Goal: Book appointment/travel/reservation

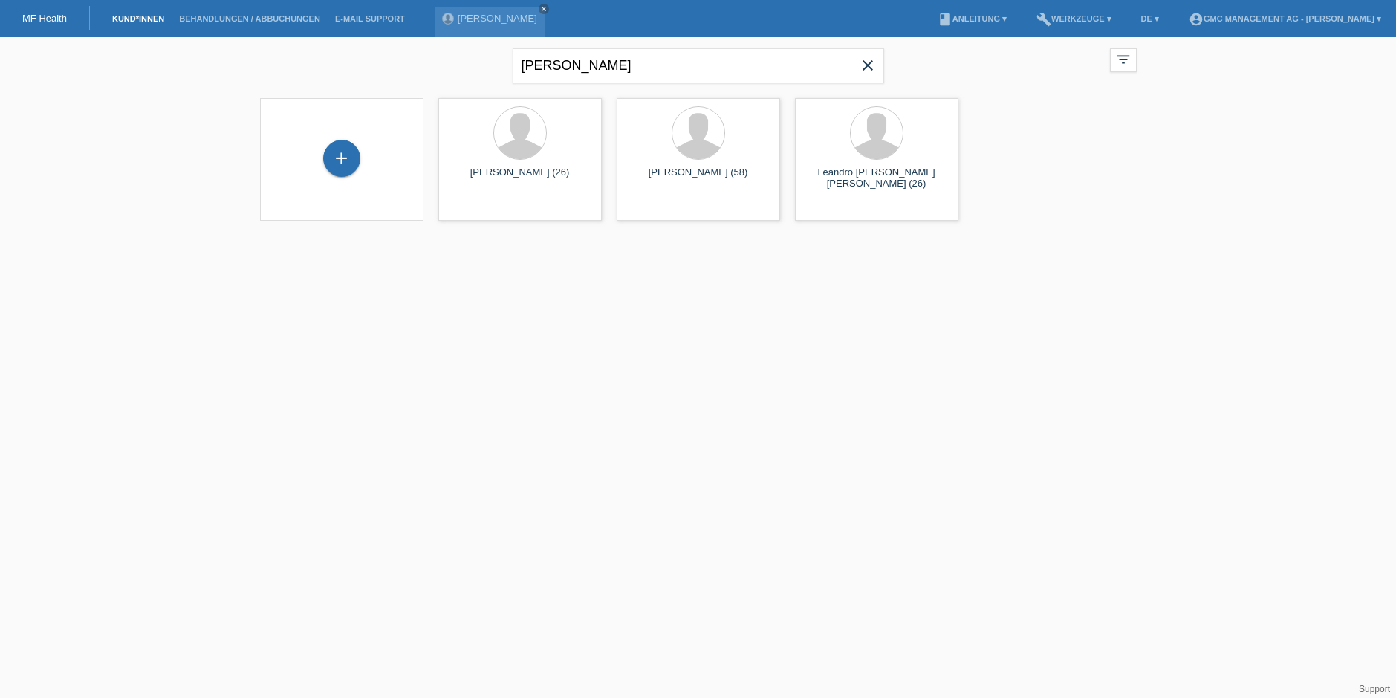
click at [874, 68] on icon "close" at bounding box center [868, 65] width 18 height 18
click at [548, 9] on icon "close" at bounding box center [543, 8] width 7 height 7
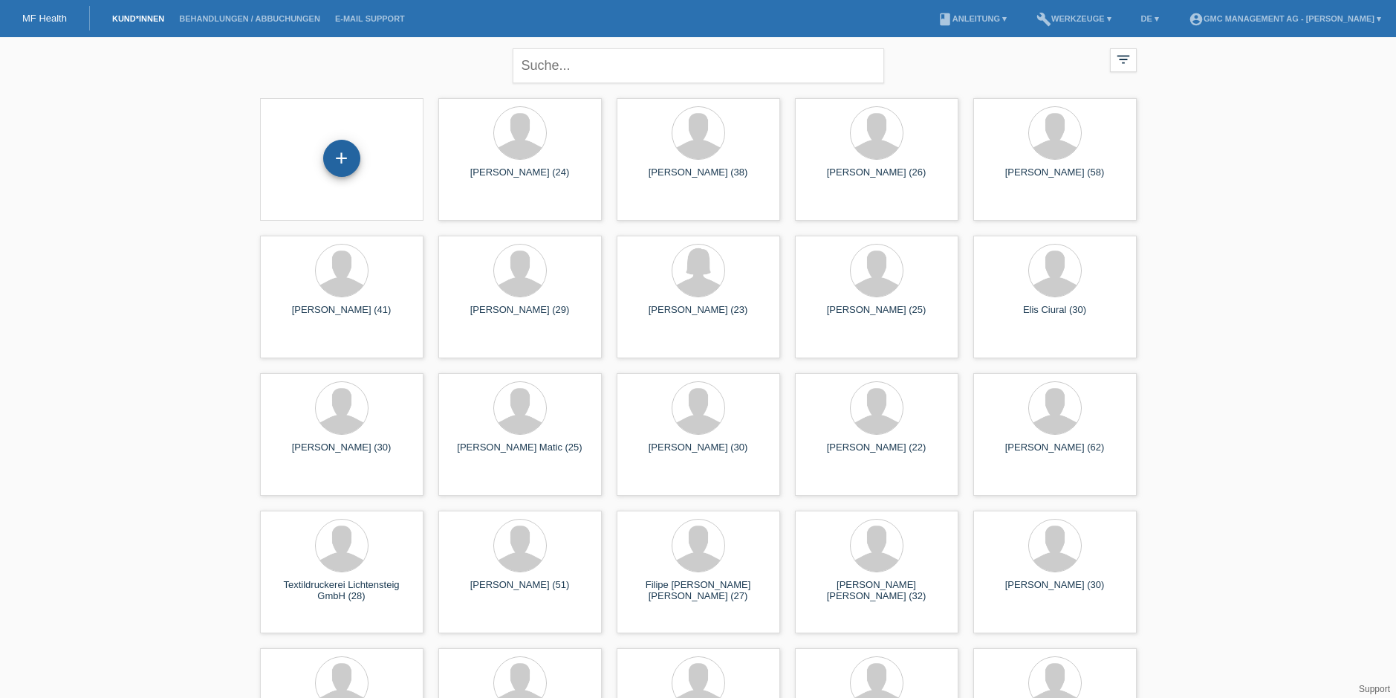
click at [346, 162] on div "+" at bounding box center [341, 158] width 37 height 37
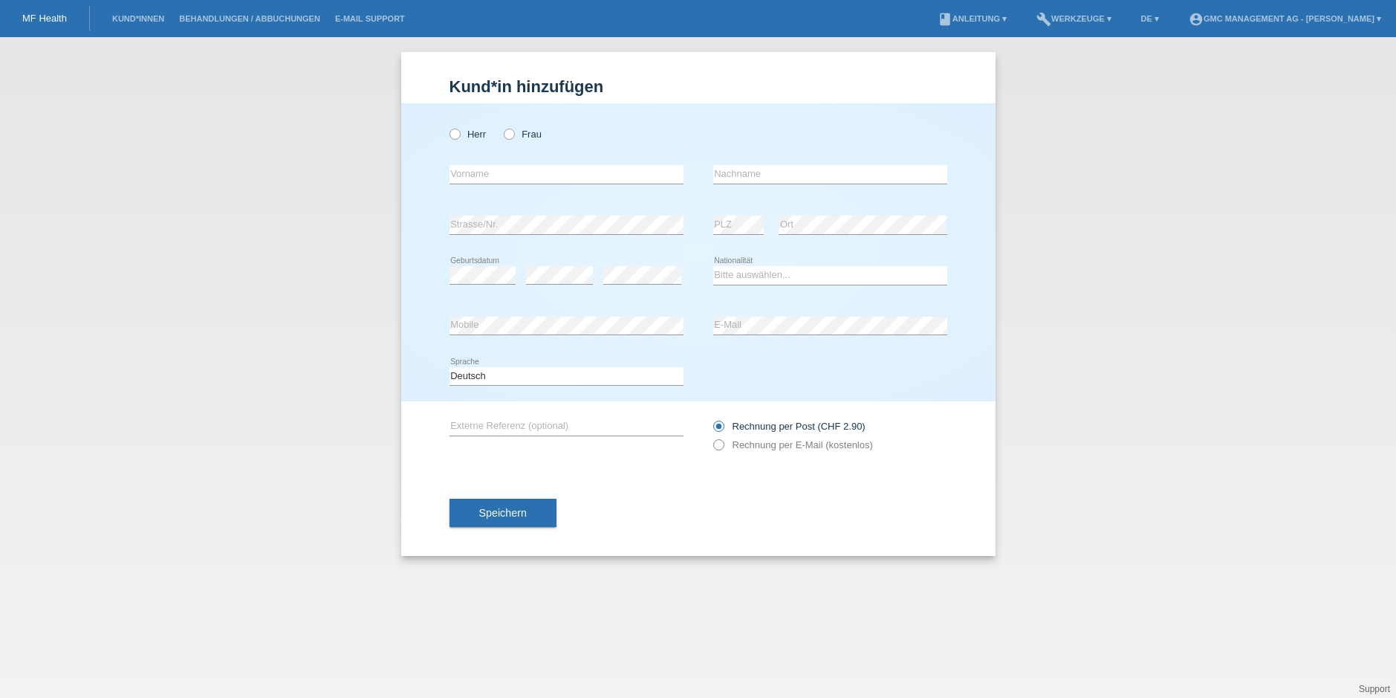
click at [710, 437] on icon at bounding box center [710, 437] width 0 height 0
click at [149, 18] on link "Kund*innen" at bounding box center [138, 18] width 67 height 9
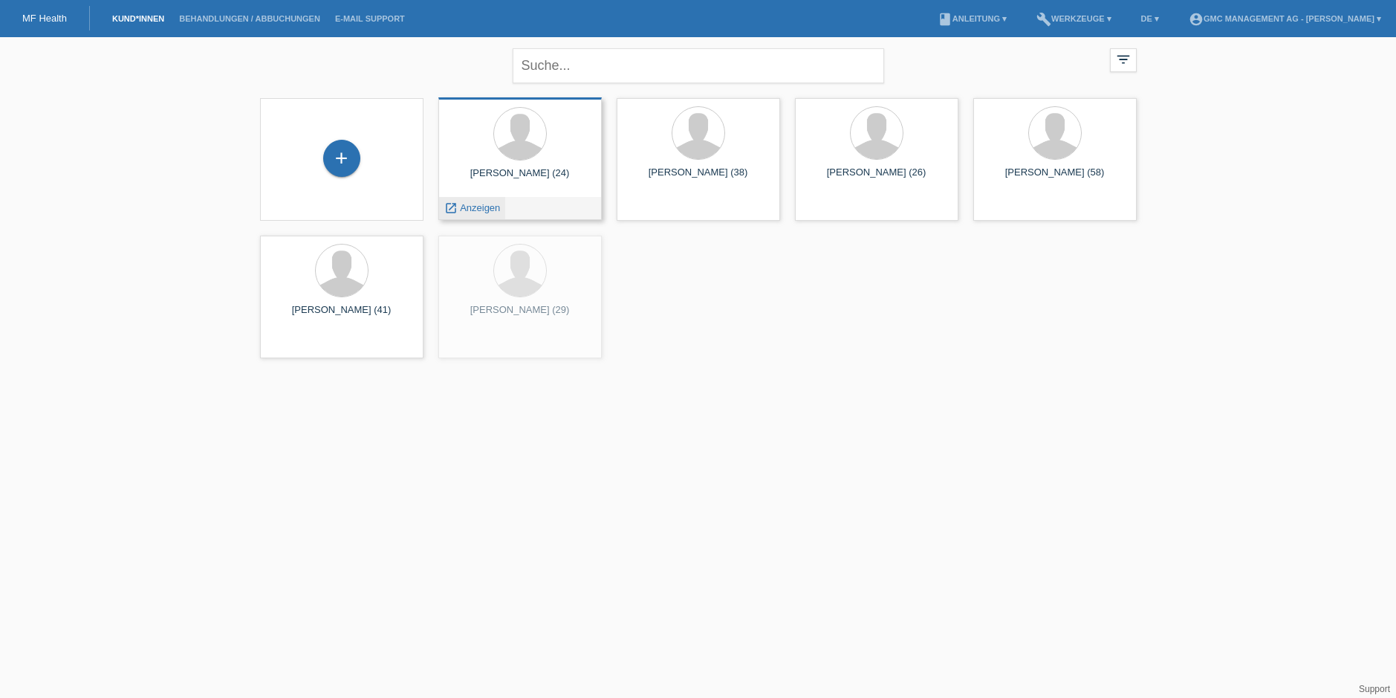
click at [499, 200] on div "launch Anzeigen" at bounding box center [472, 208] width 67 height 22
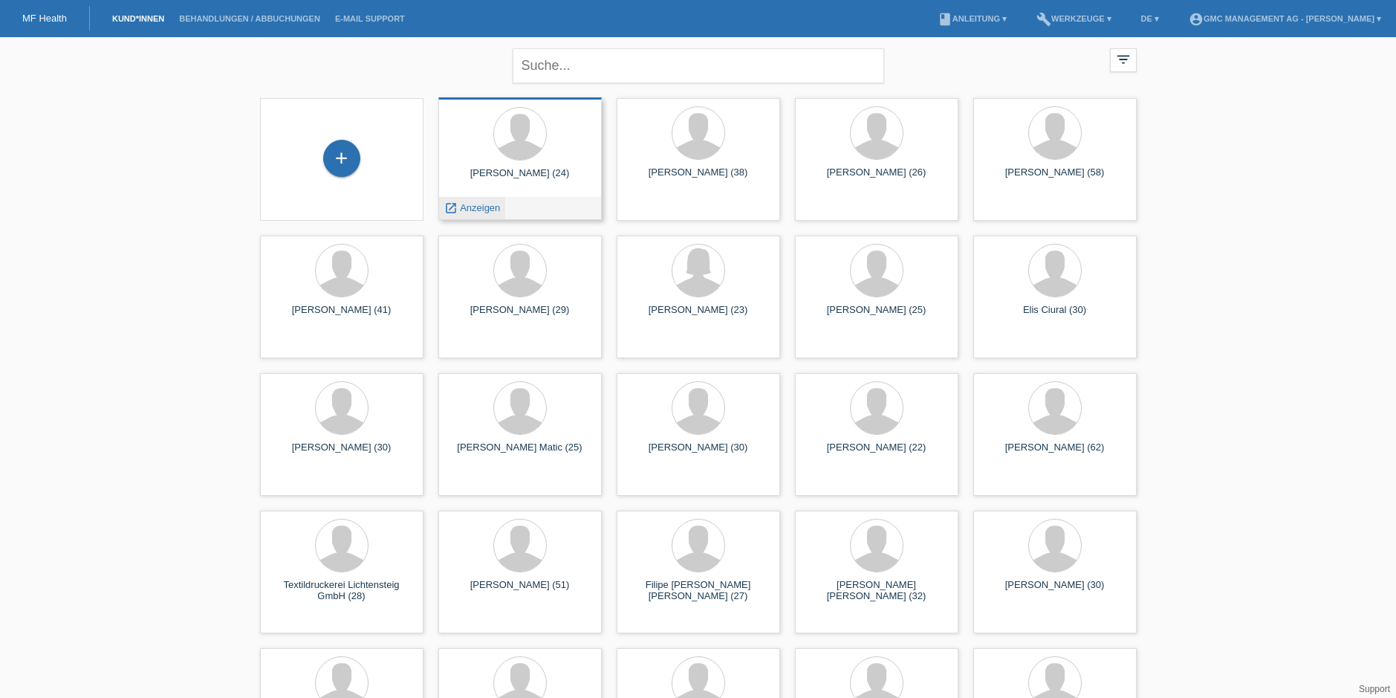
click at [457, 210] on link "launch Anzeigen" at bounding box center [472, 207] width 56 height 11
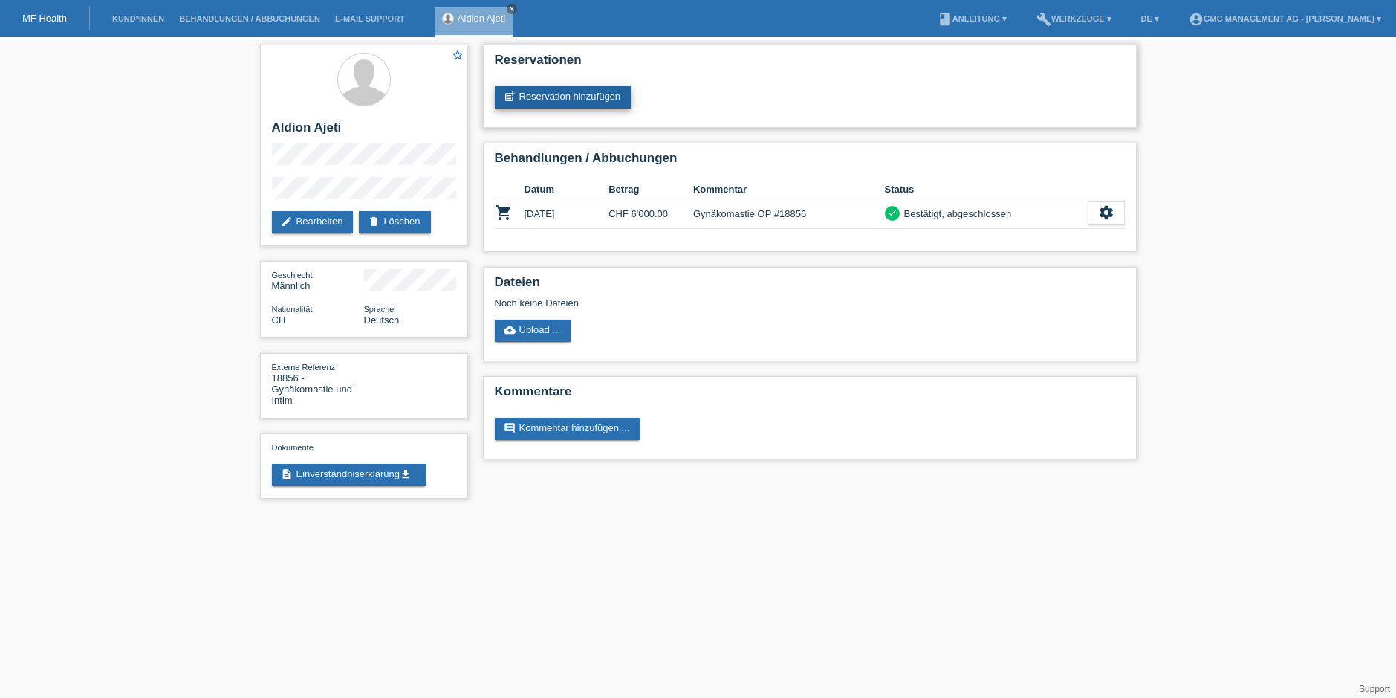
click at [555, 99] on link "post_add Reservation hinzufügen" at bounding box center [563, 97] width 137 height 22
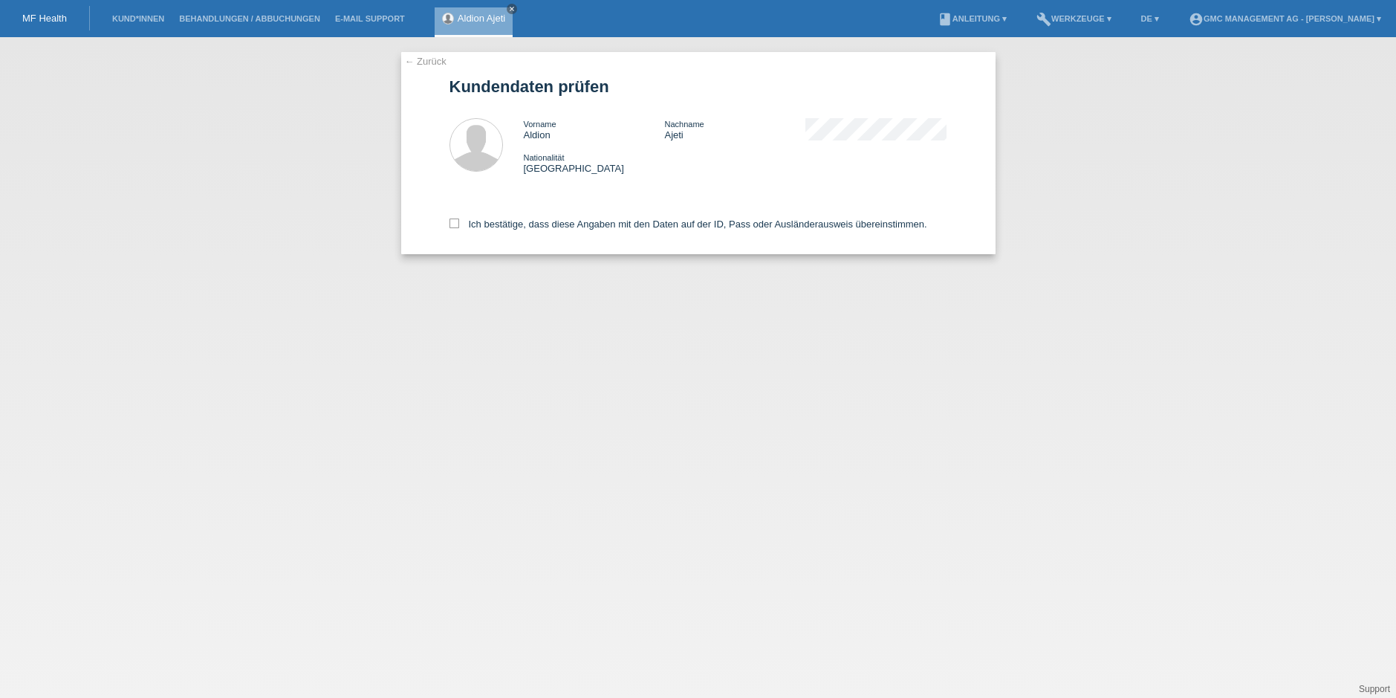
click at [419, 62] on link "← Zurück" at bounding box center [426, 61] width 42 height 11
click at [513, 7] on icon "close" at bounding box center [511, 8] width 7 height 7
click at [408, 62] on link "← Zurück" at bounding box center [426, 61] width 42 height 11
click at [142, 14] on link "Kund*innen" at bounding box center [138, 18] width 67 height 9
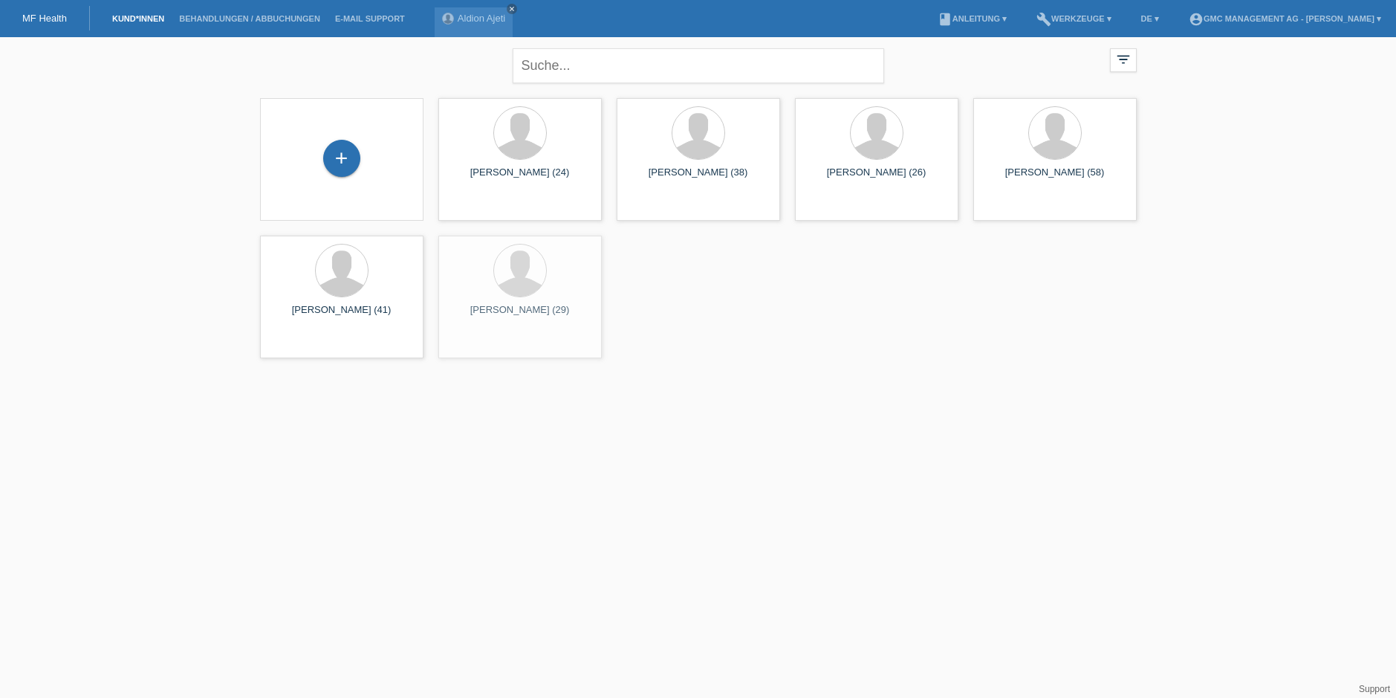
click at [363, 174] on div "+" at bounding box center [342, 159] width 140 height 39
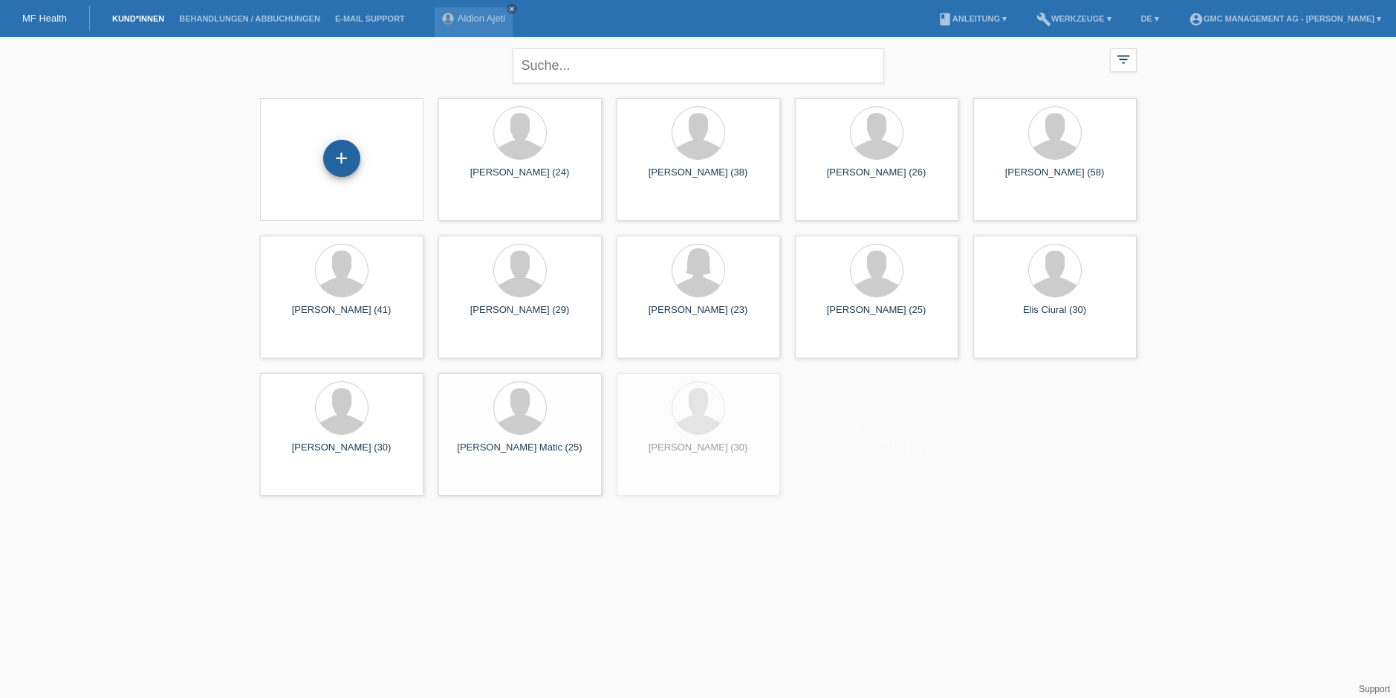
click at [344, 160] on div "+" at bounding box center [341, 158] width 37 height 37
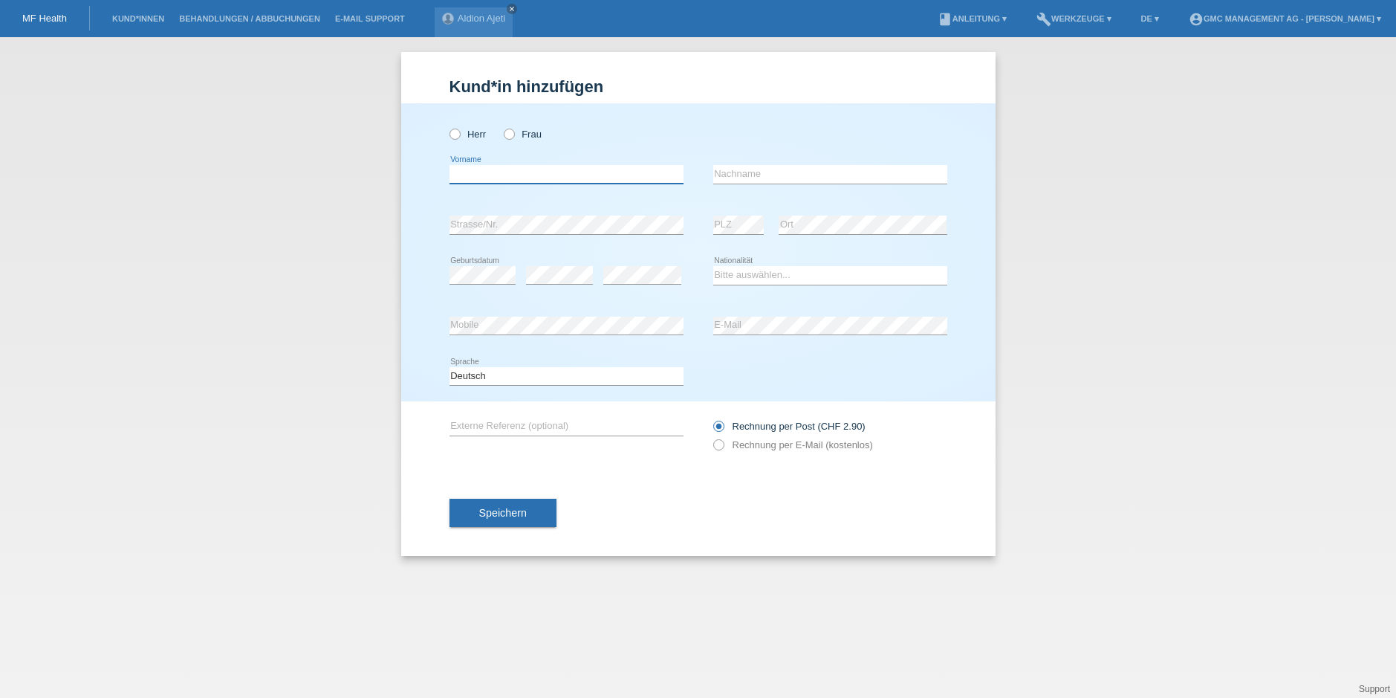
click at [499, 172] on input "text" at bounding box center [566, 174] width 234 height 19
click at [447, 126] on icon at bounding box center [447, 126] width 0 height 0
click at [455, 131] on input "Herr" at bounding box center [454, 134] width 10 height 10
radio input "true"
click at [507, 173] on input "text" at bounding box center [566, 174] width 234 height 19
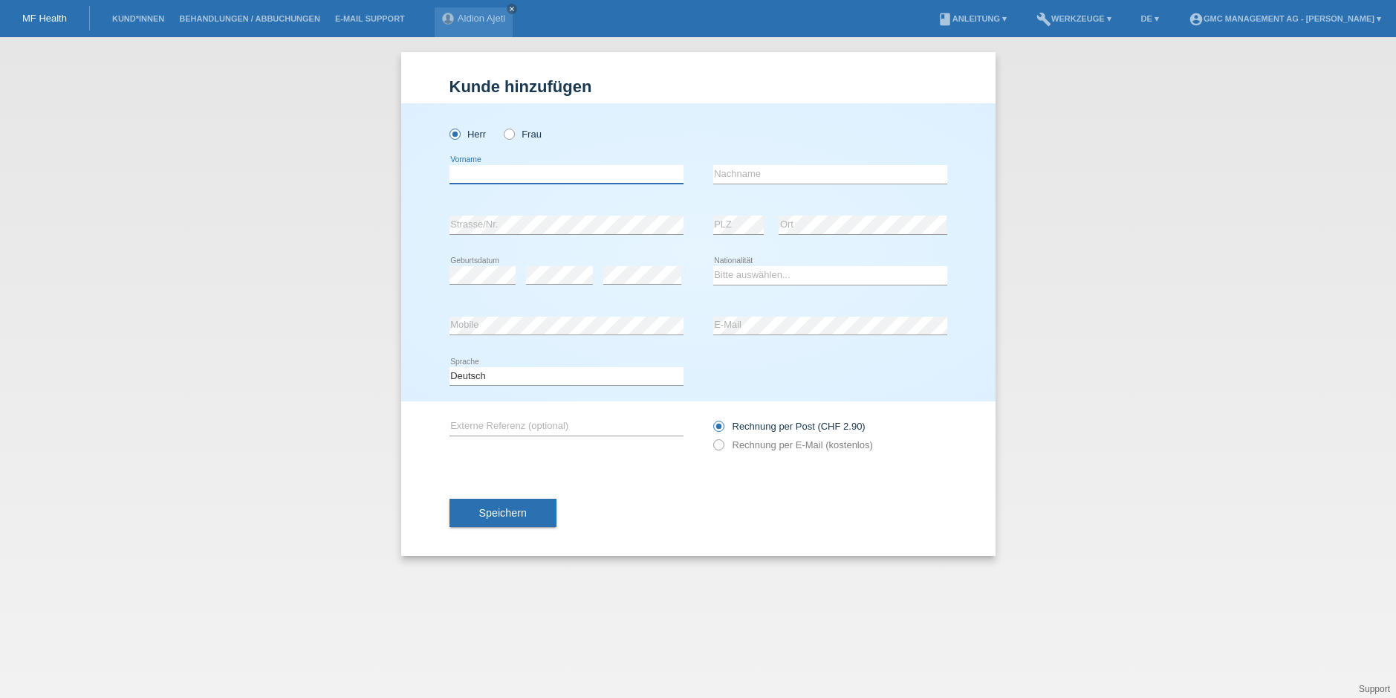
paste input "[PERSON_NAME]"
type input "[PERSON_NAME]"
click at [774, 178] on input "text" at bounding box center [830, 174] width 234 height 19
paste input "Das [PERSON_NAME] [PERSON_NAME]"
type input "Das [PERSON_NAME] [PERSON_NAME]"
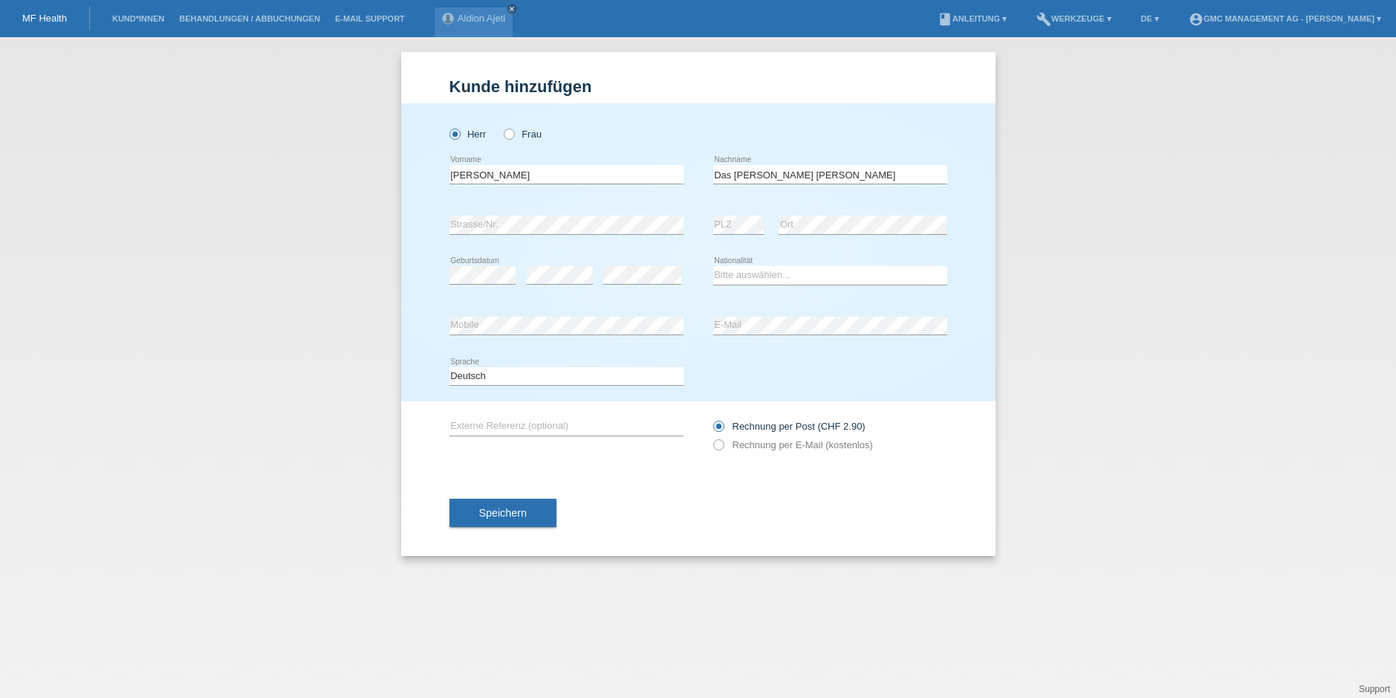
click at [479, 234] on icon at bounding box center [566, 234] width 234 height 1
click at [737, 275] on select "Bitte auswählen... [GEOGRAPHIC_DATA] [GEOGRAPHIC_DATA] [GEOGRAPHIC_DATA] [GEOGR…" at bounding box center [830, 275] width 234 height 18
select select "CH"
click at [724, 340] on div "error E-Mail" at bounding box center [830, 326] width 234 height 51
click at [723, 448] on label "Rechnung per E-Mail (kostenlos)" at bounding box center [793, 444] width 160 height 11
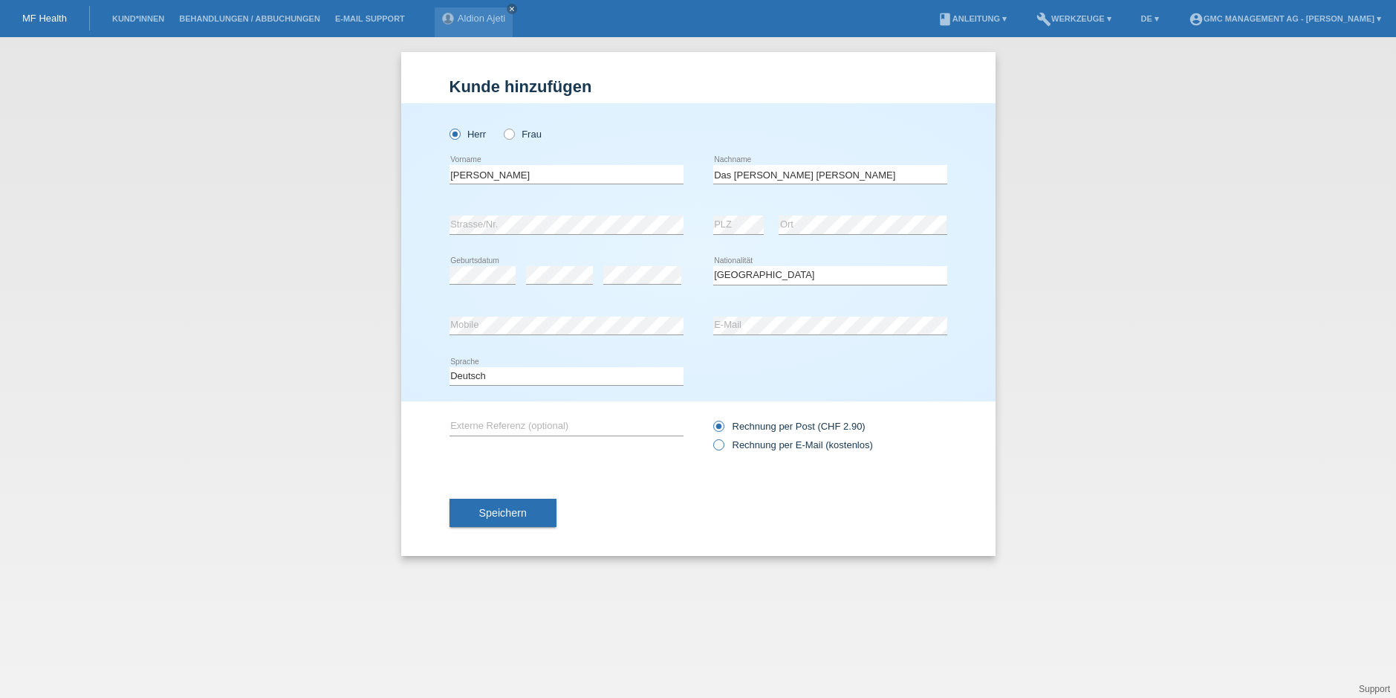
click at [723, 448] on input "Rechnung per E-Mail (kostenlos)" at bounding box center [718, 448] width 10 height 19
radio input "true"
click at [506, 516] on span "Speichern" at bounding box center [503, 513] width 48 height 12
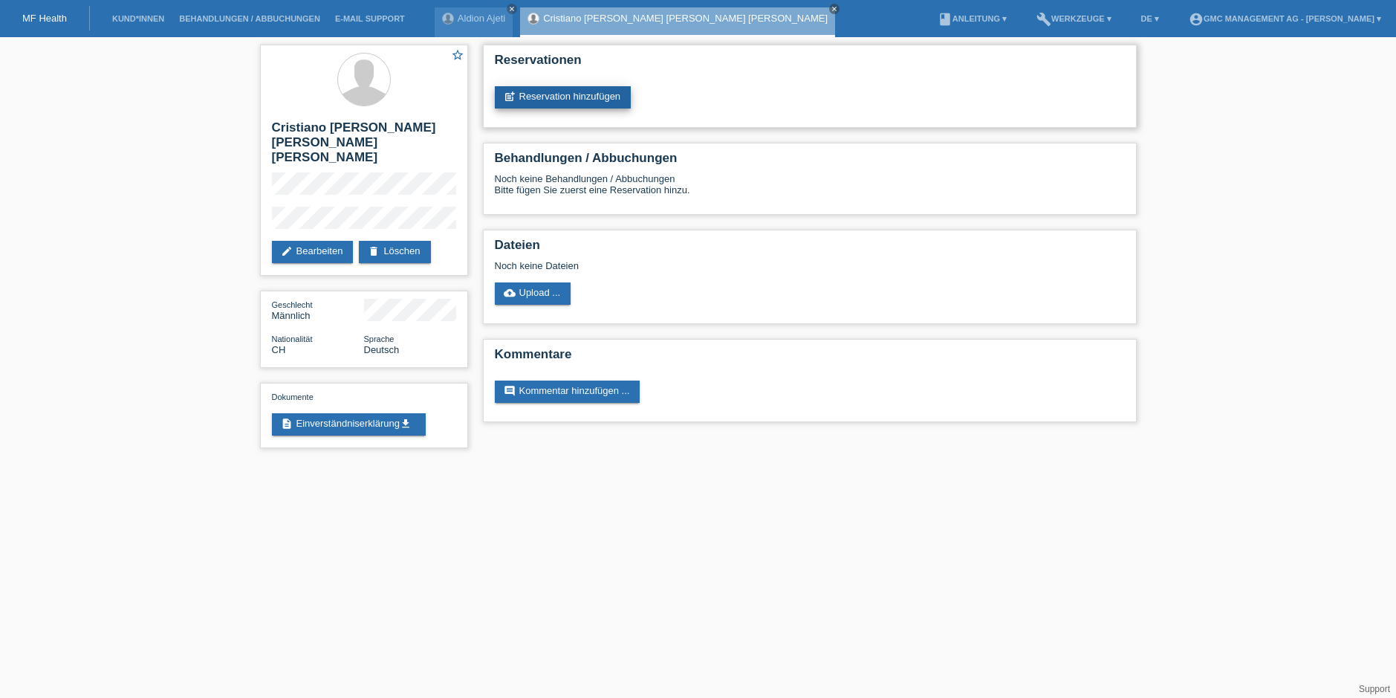
click at [548, 97] on link "post_add Reservation hinzufügen" at bounding box center [563, 97] width 137 height 22
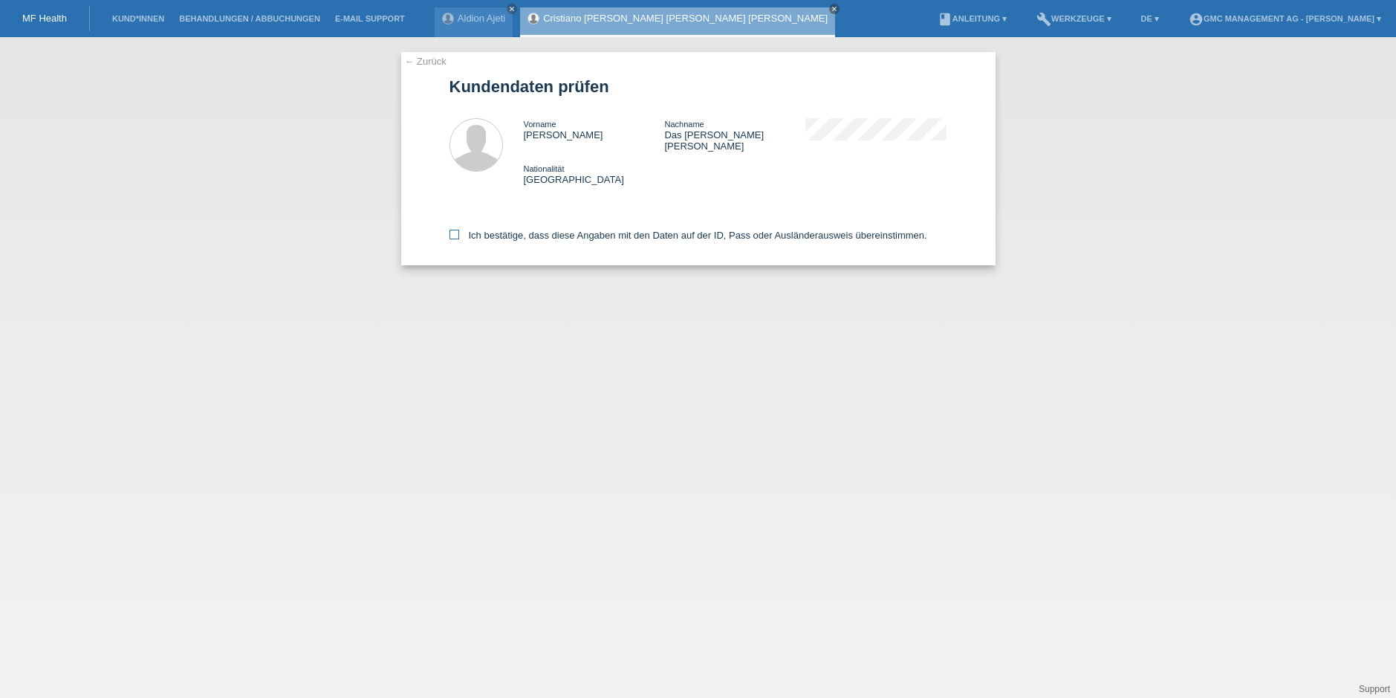
click at [456, 230] on icon at bounding box center [454, 235] width 10 height 10
click at [456, 230] on input "Ich bestätige, dass diese Angaben mit den Daten auf der ID, Pass oder Ausländer…" at bounding box center [454, 235] width 10 height 10
checkbox input "true"
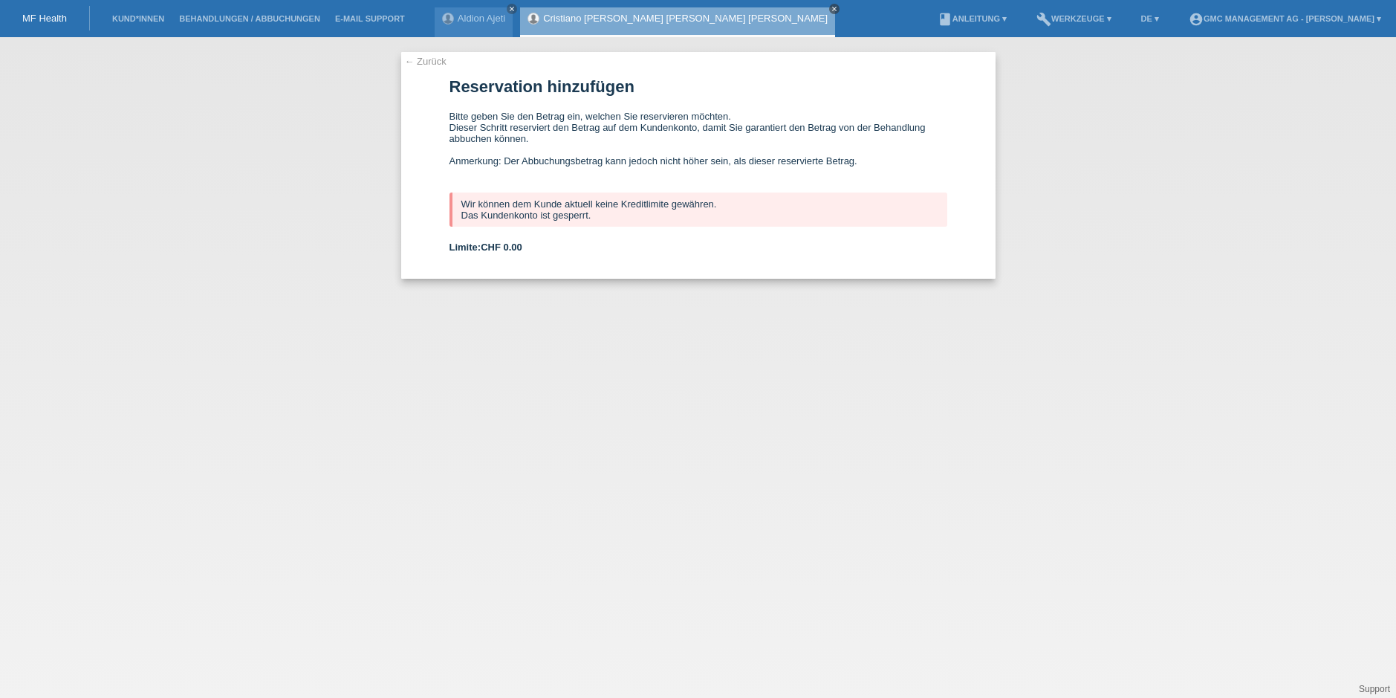
click at [831, 10] on icon "close" at bounding box center [834, 8] width 7 height 7
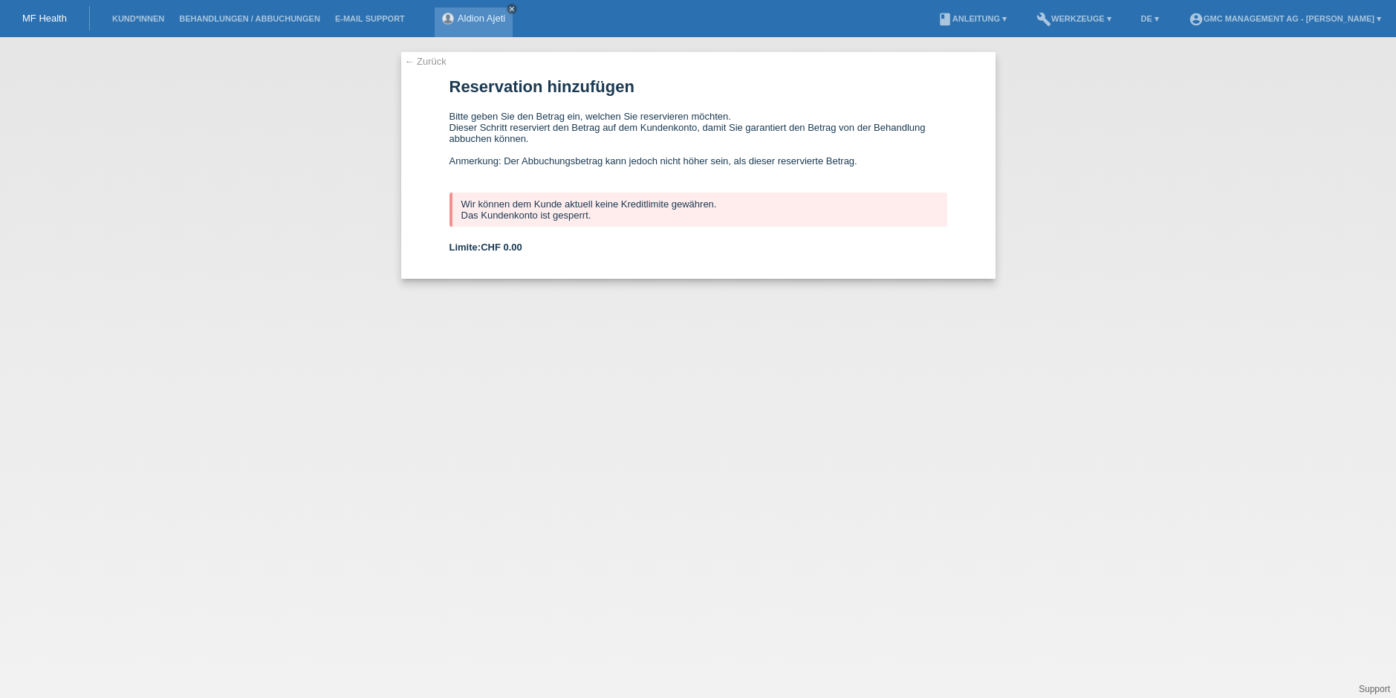
click at [512, 9] on icon "close" at bounding box center [511, 8] width 7 height 7
click at [112, 51] on div "← Zurück Reservation hinzufügen Bitte geben Sie den Betrag ein, welchen Sie res…" at bounding box center [698, 367] width 1396 height 660
